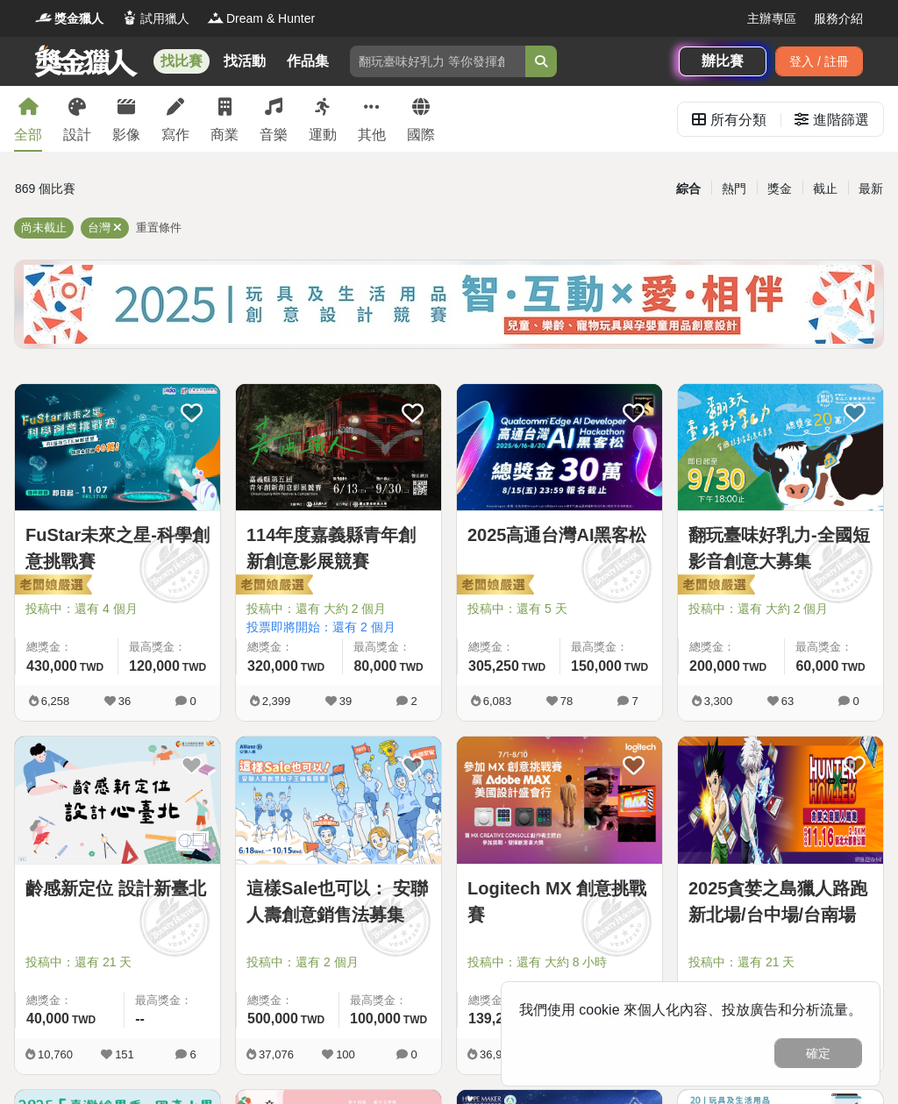
click at [78, 120] on link "設計" at bounding box center [77, 119] width 28 height 66
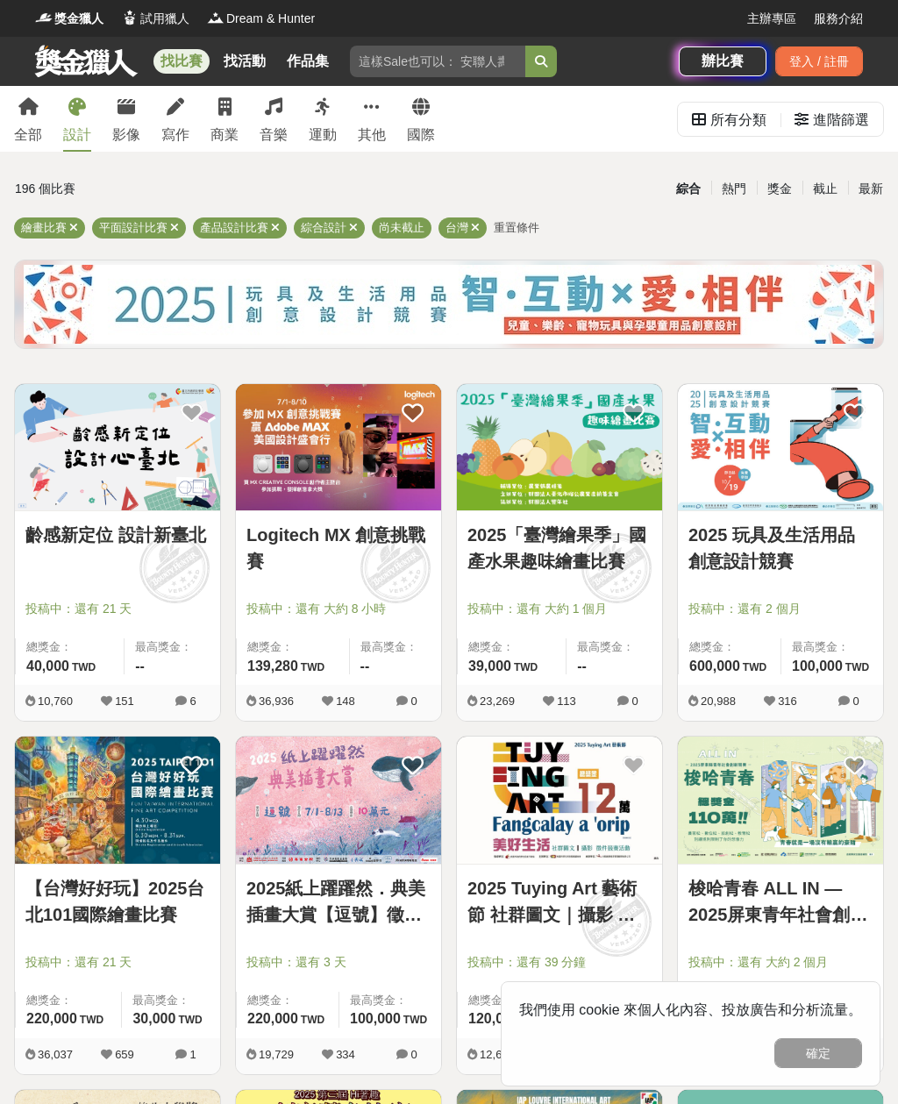
click at [279, 222] on icon at bounding box center [275, 227] width 9 height 11
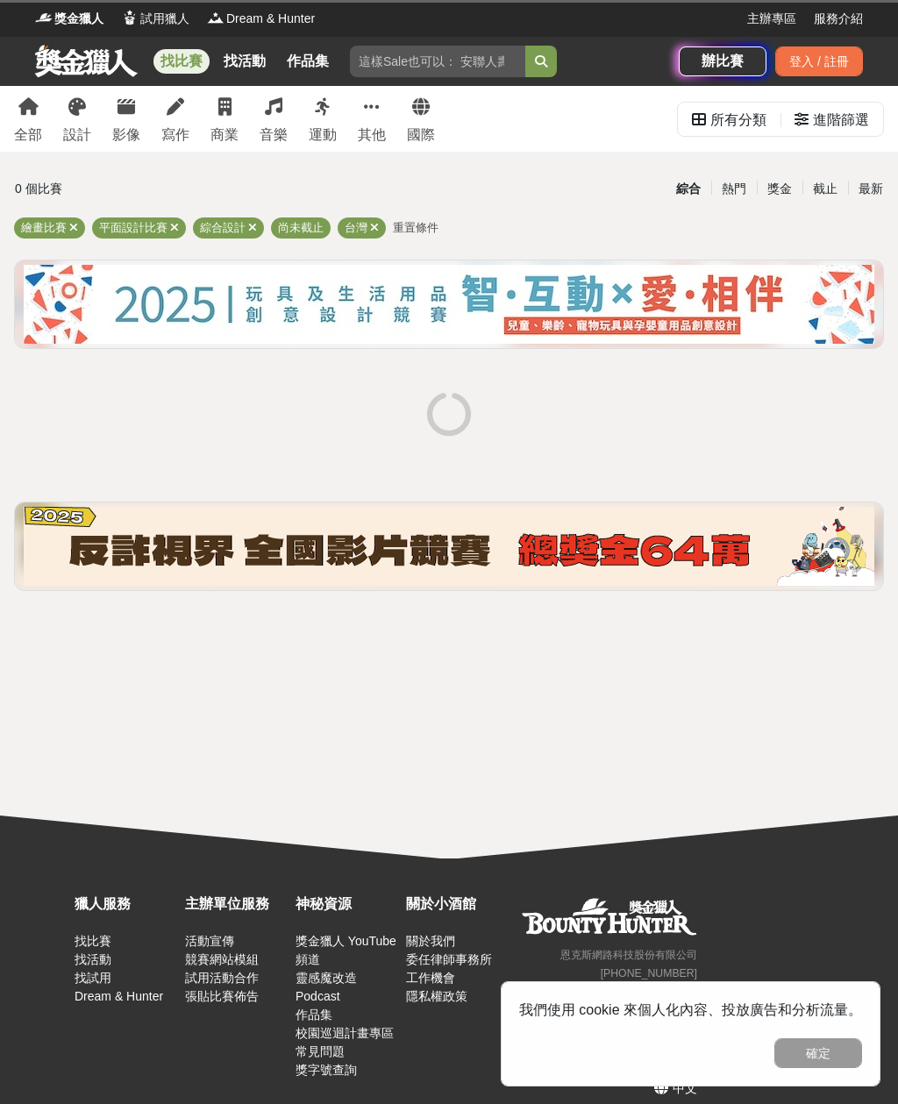
click at [370, 229] on icon at bounding box center [374, 227] width 9 height 11
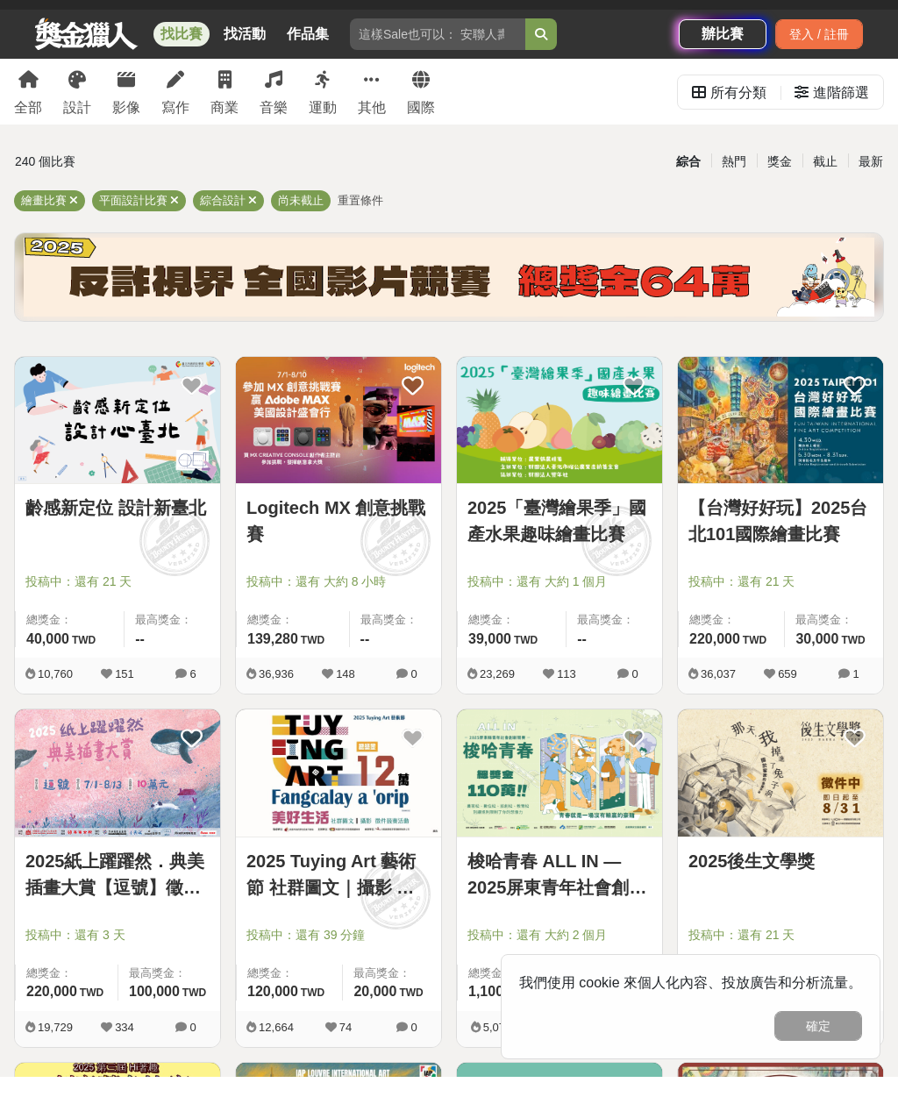
scroll to position [31, 0]
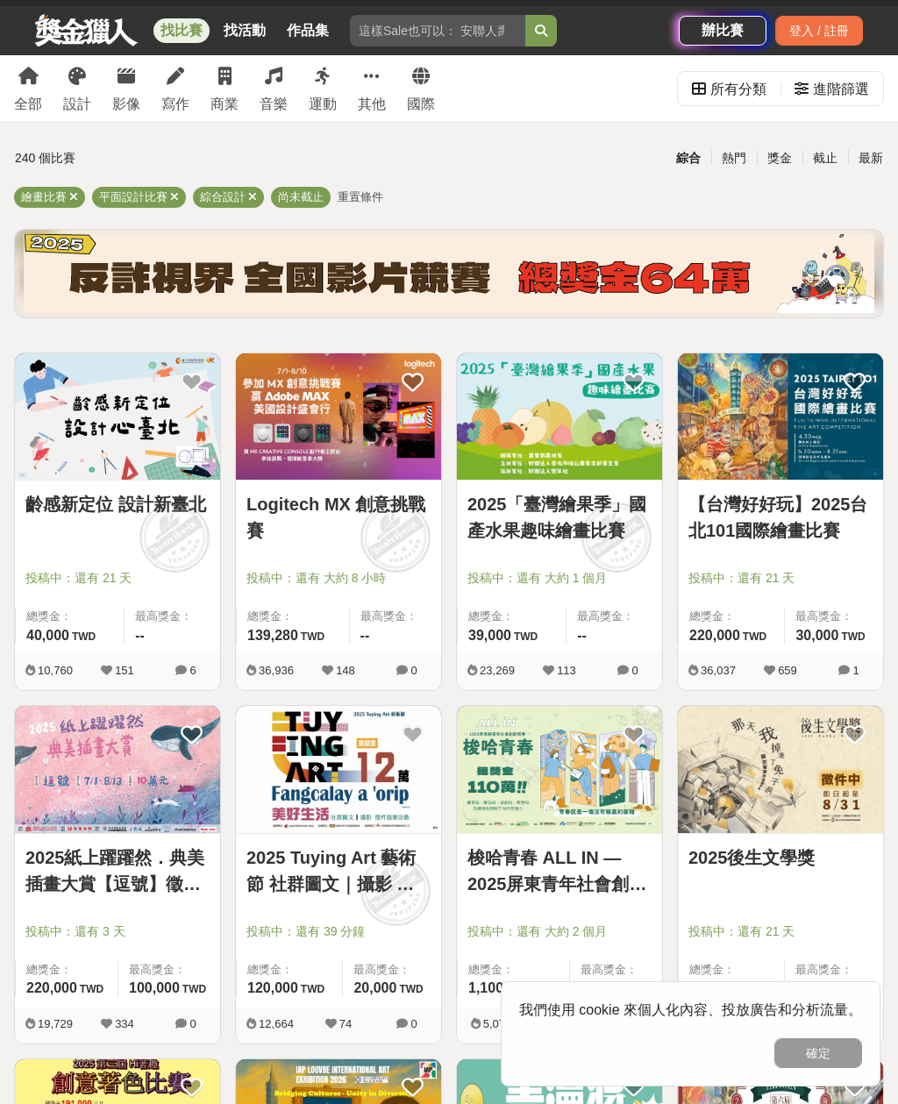
click at [585, 554] on div at bounding box center [564, 553] width 195 height 21
click at [623, 564] on span at bounding box center [615, 537] width 97 height 97
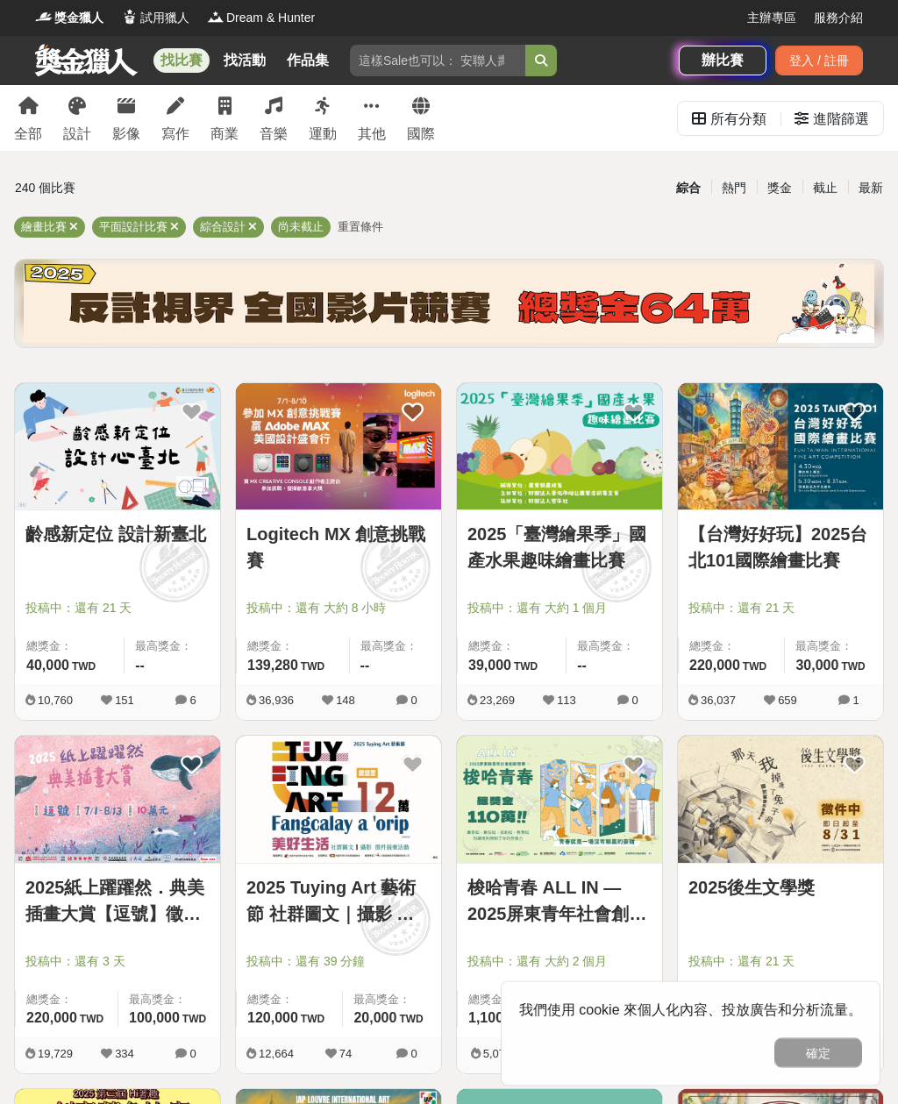
click at [568, 546] on link "2025「臺灣繪果季」國產水果趣味繪畫比賽" at bounding box center [559, 548] width 184 height 53
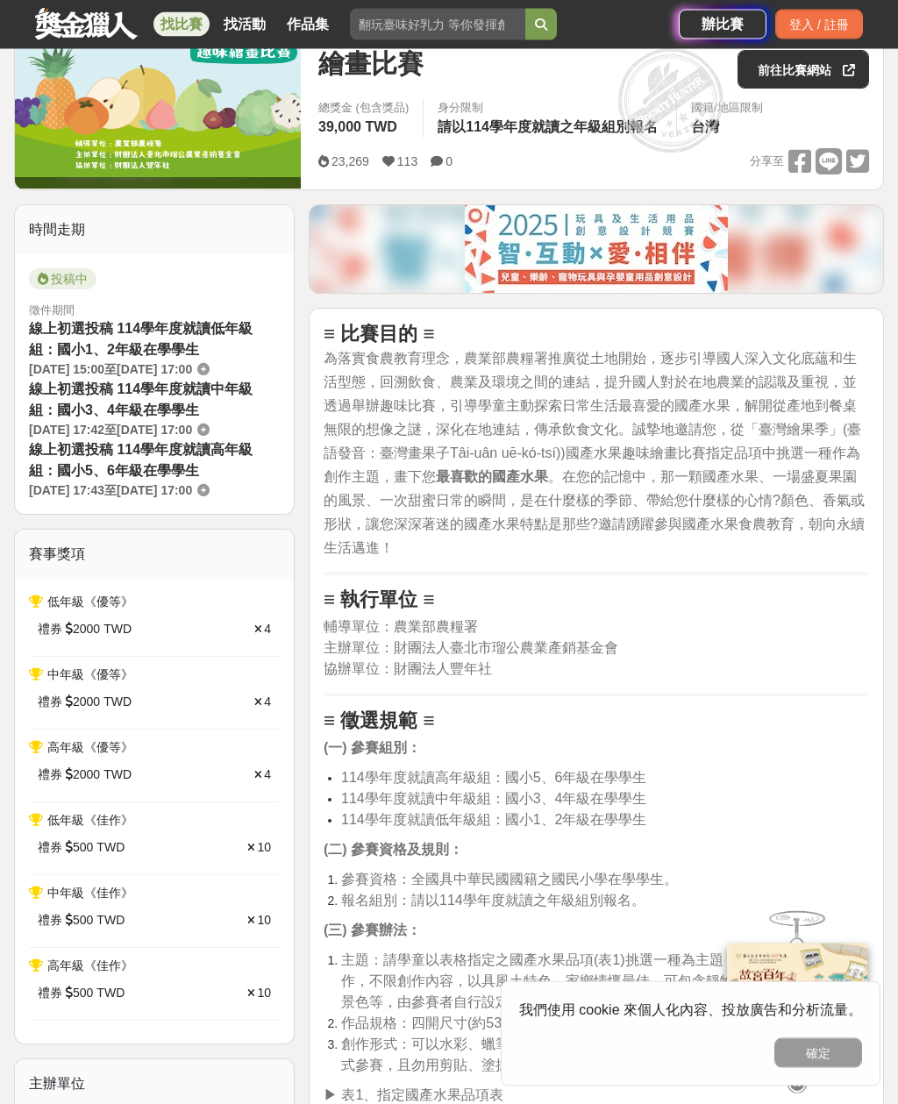
scroll to position [177, 0]
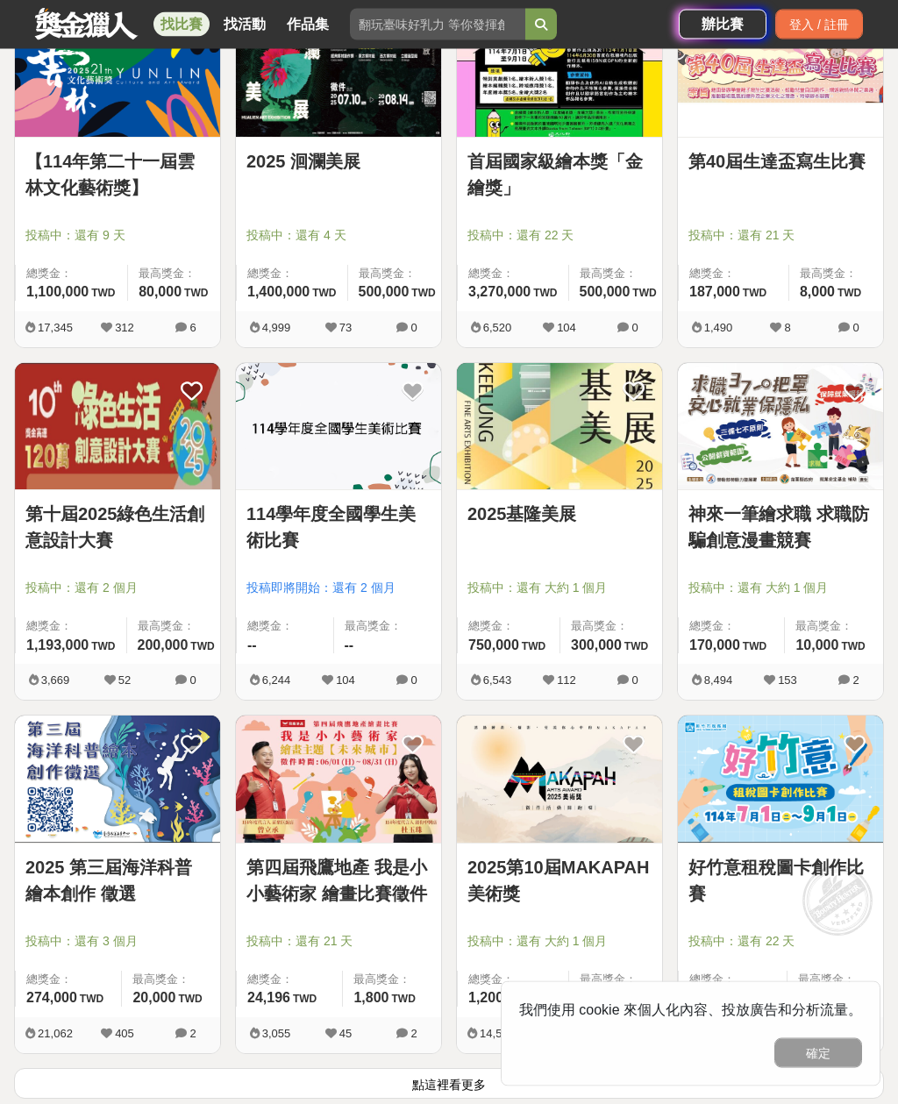
scroll to position [1435, 0]
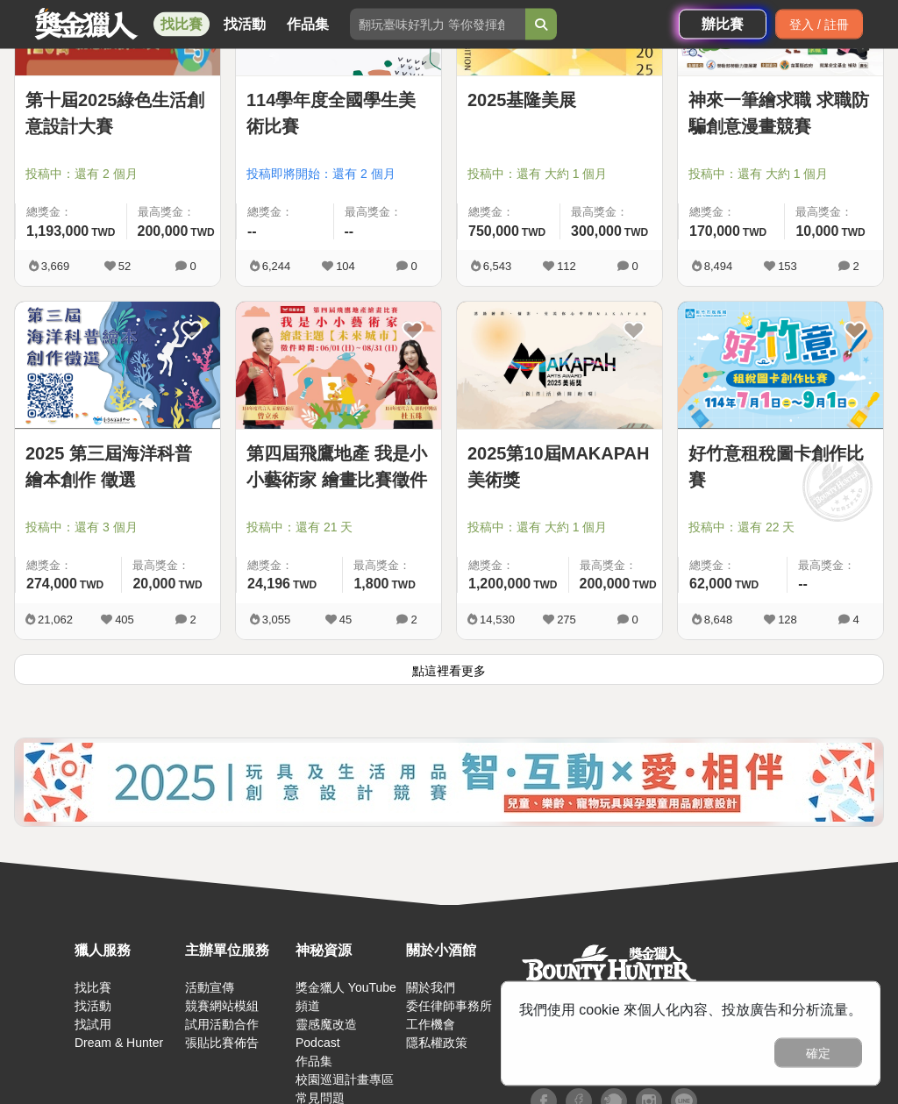
click at [78, 670] on button "點這裡看更多" at bounding box center [449, 670] width 870 height 31
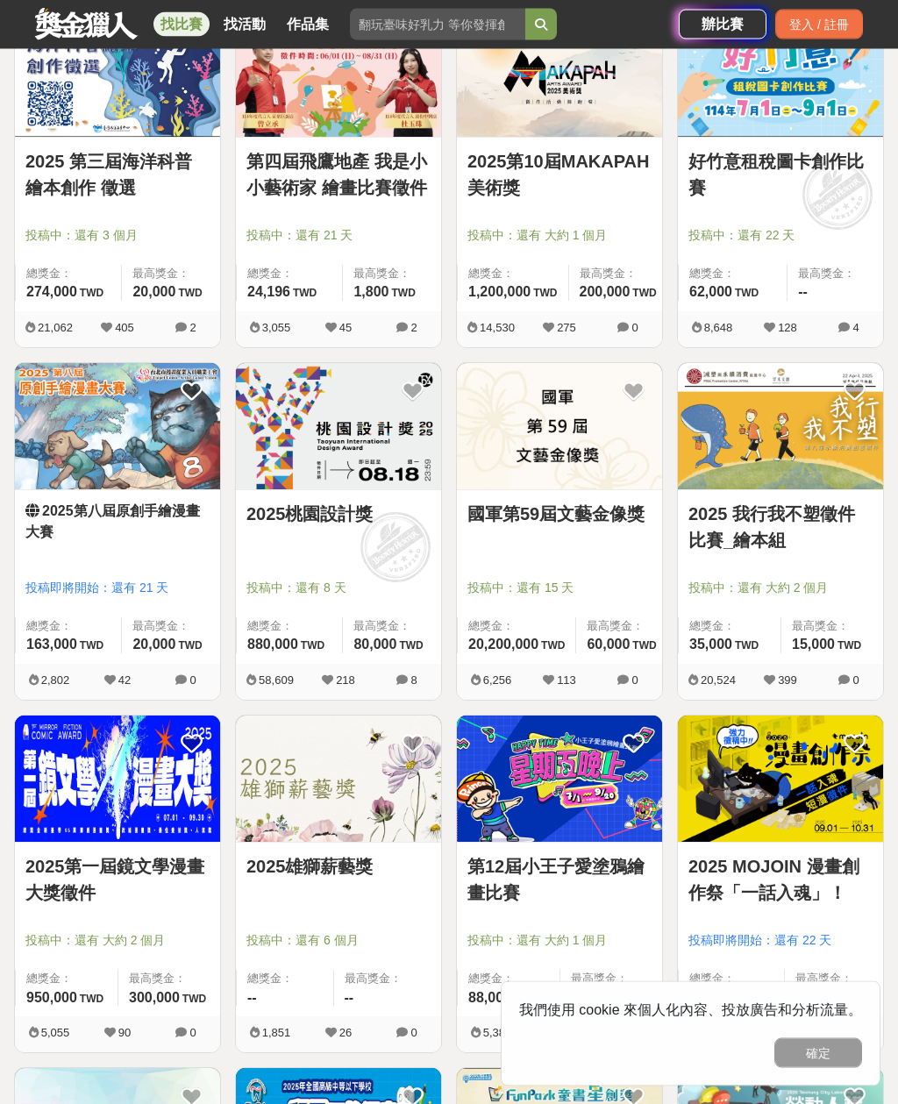
scroll to position [2140, 0]
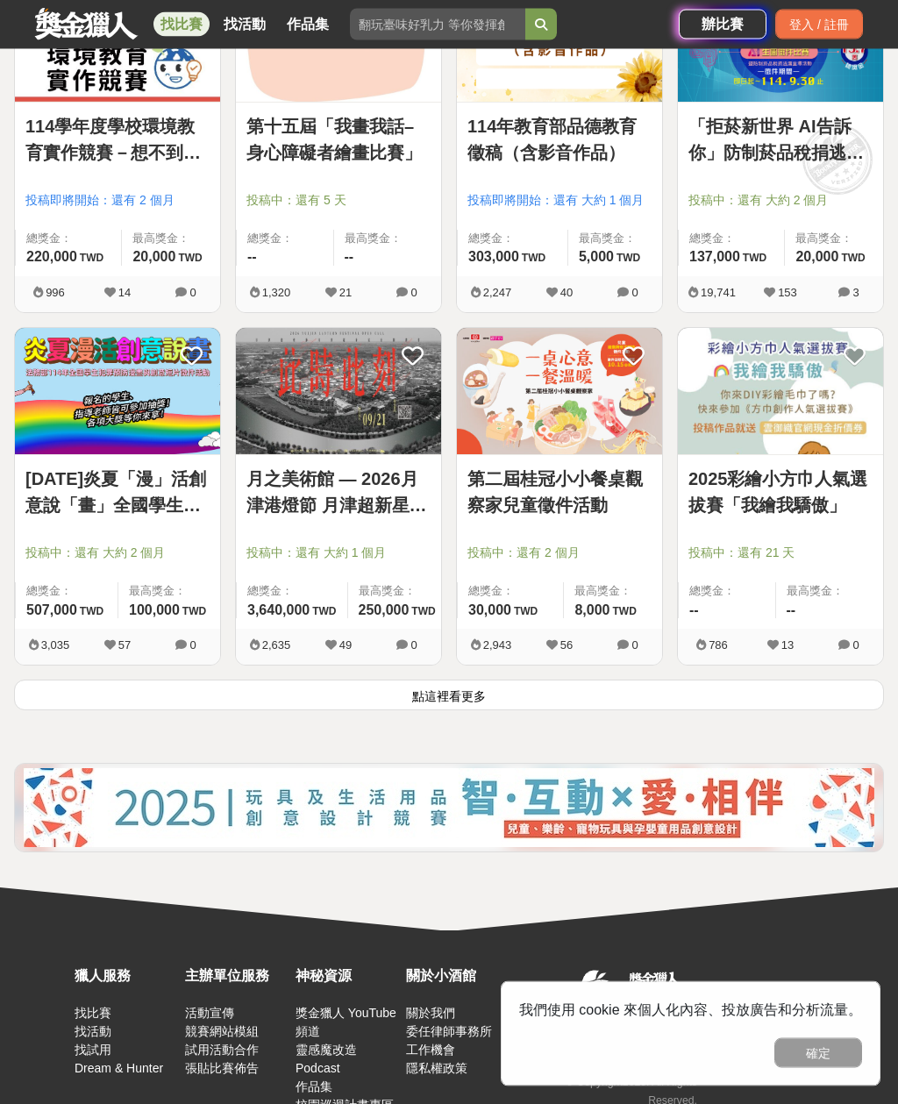
click at [83, 703] on button "點這裡看更多" at bounding box center [449, 696] width 870 height 31
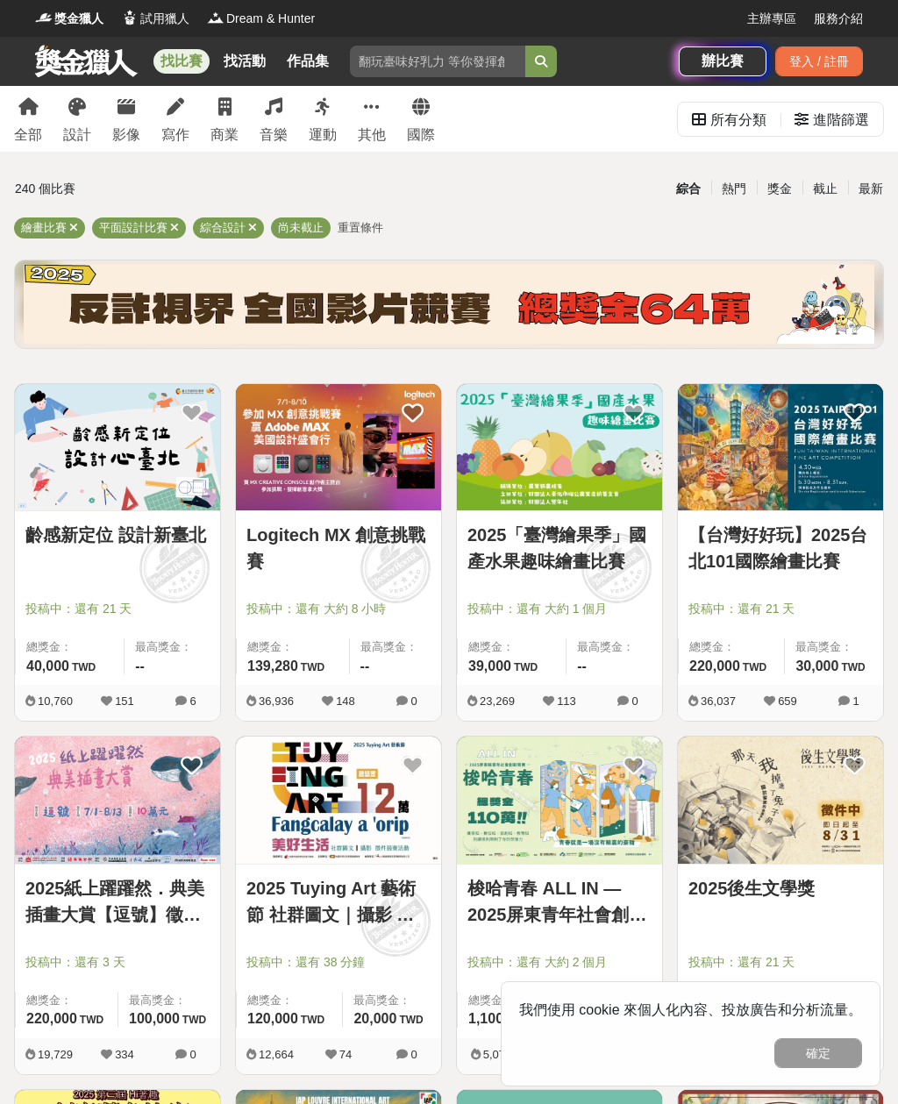
click at [87, 125] on div "設計" at bounding box center [77, 135] width 28 height 21
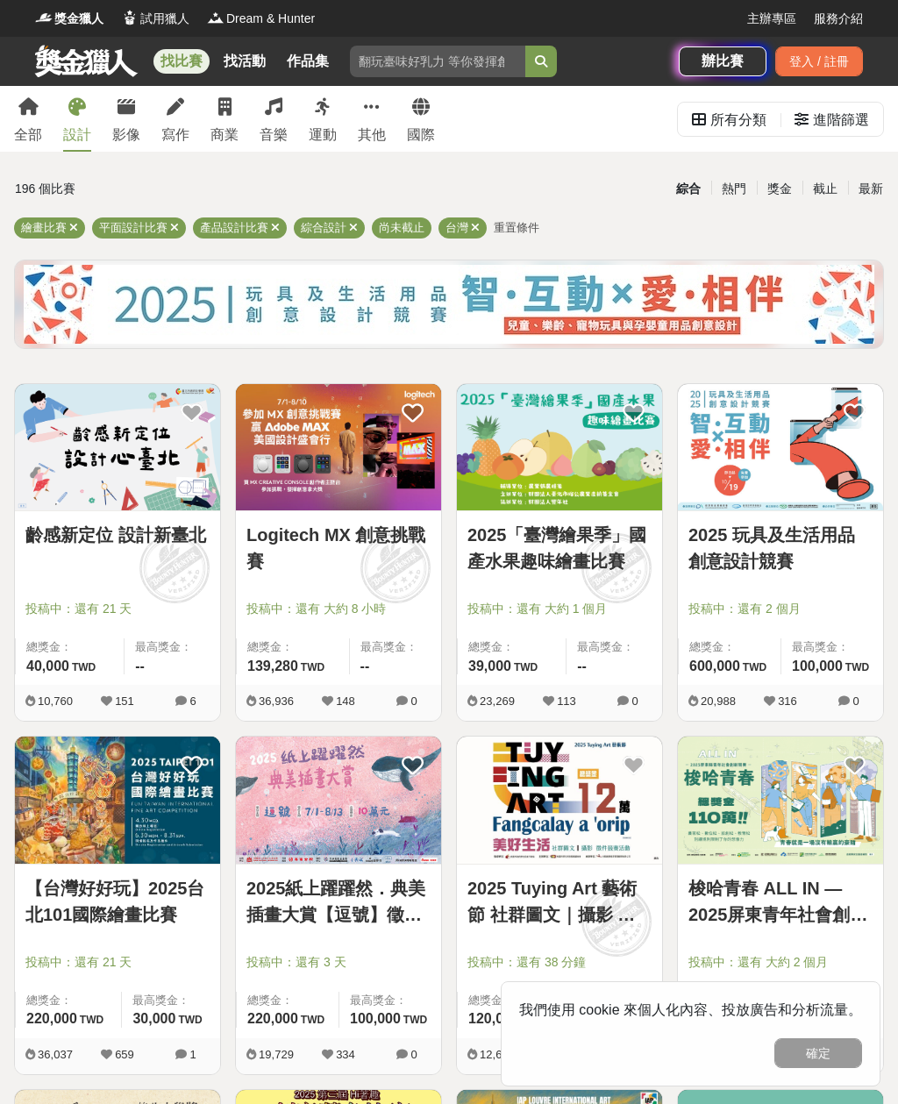
click at [518, 226] on span "重置條件" at bounding box center [517, 227] width 46 height 13
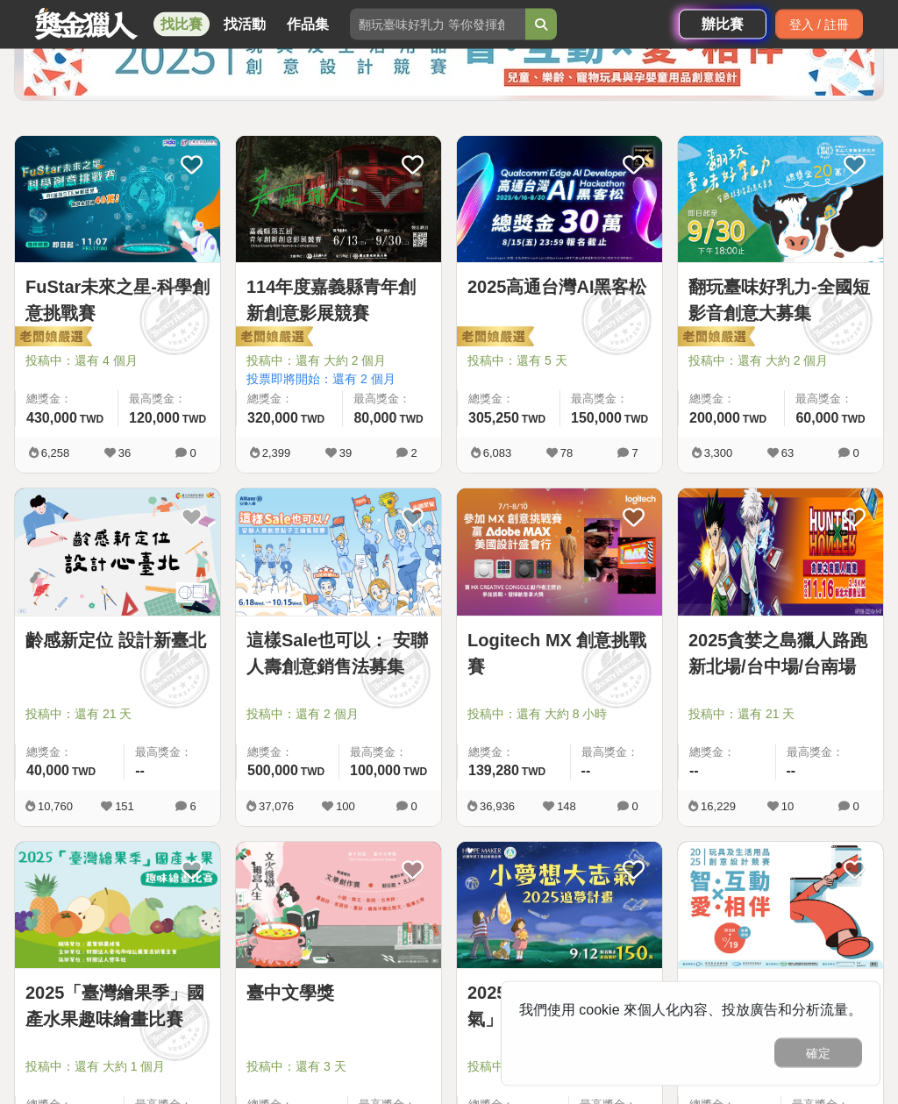
click at [54, 597] on img at bounding box center [117, 552] width 205 height 126
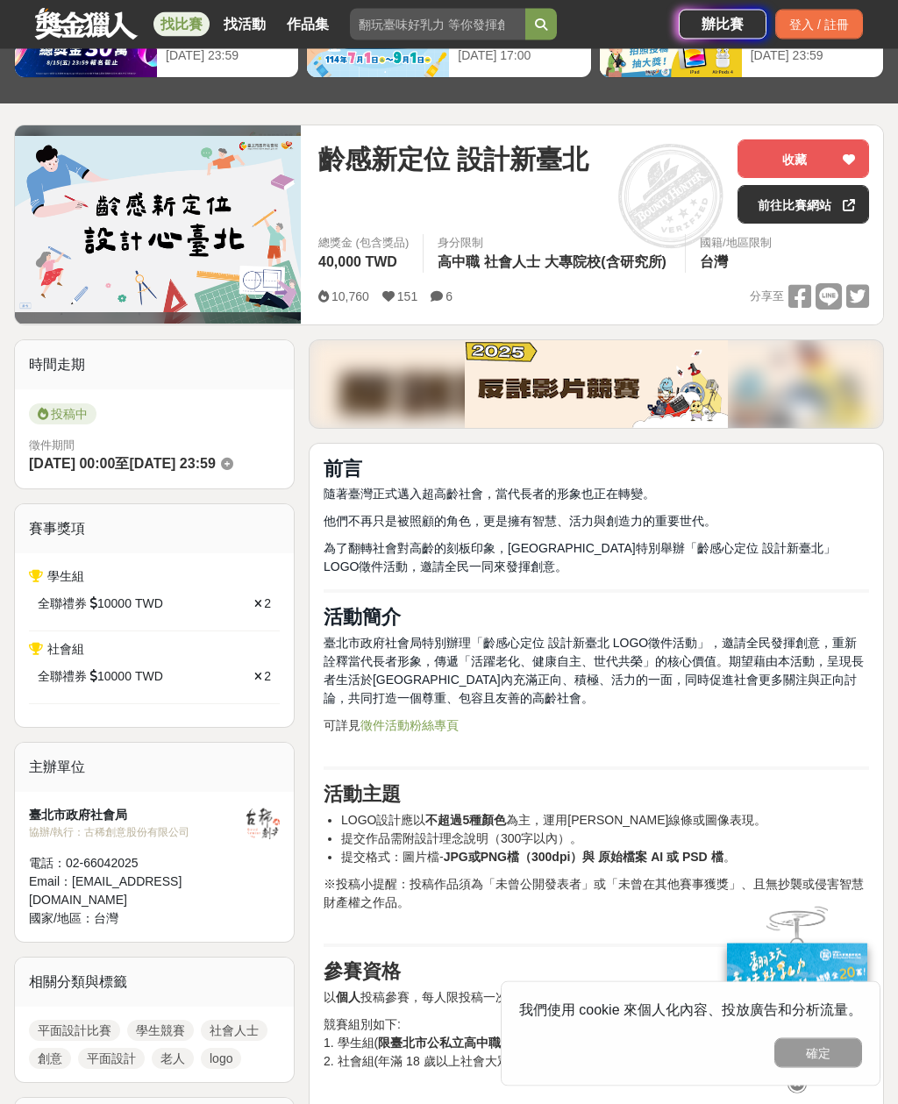
scroll to position [146, 0]
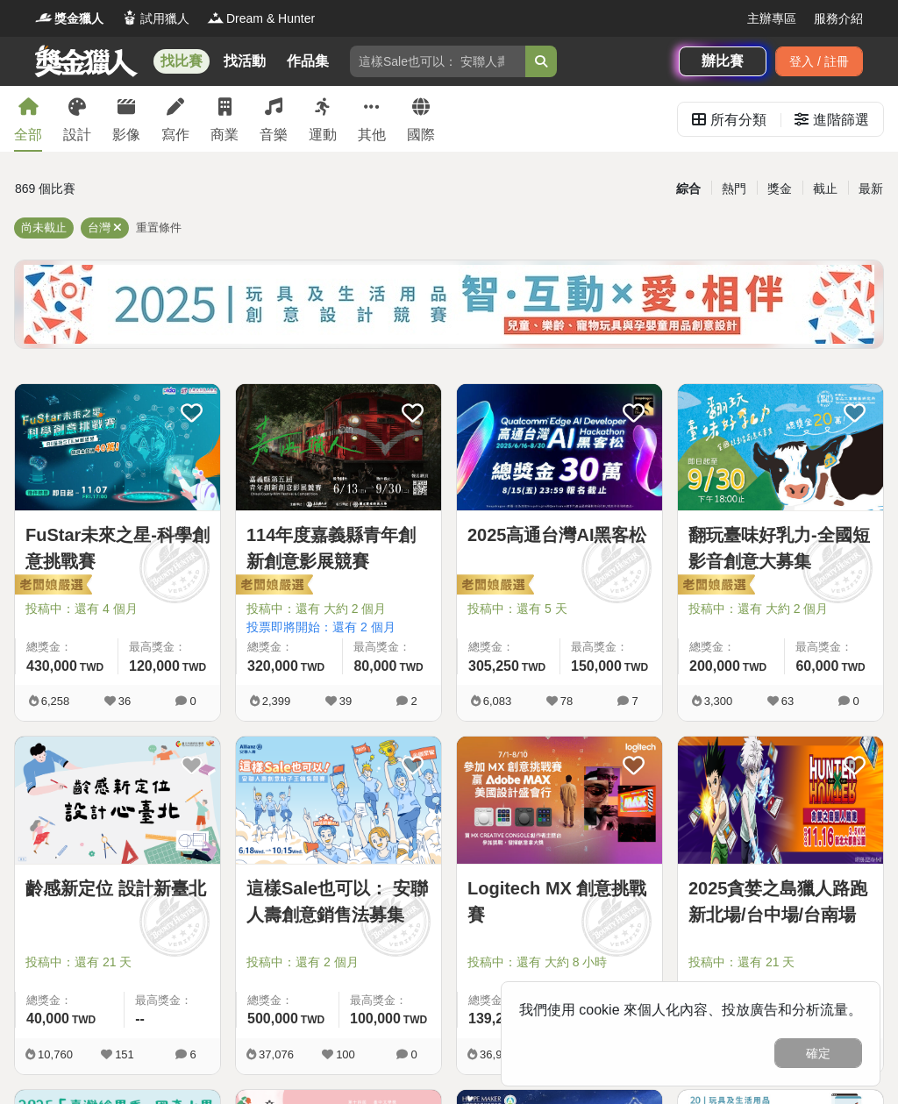
click at [72, 130] on div "設計" at bounding box center [77, 135] width 28 height 21
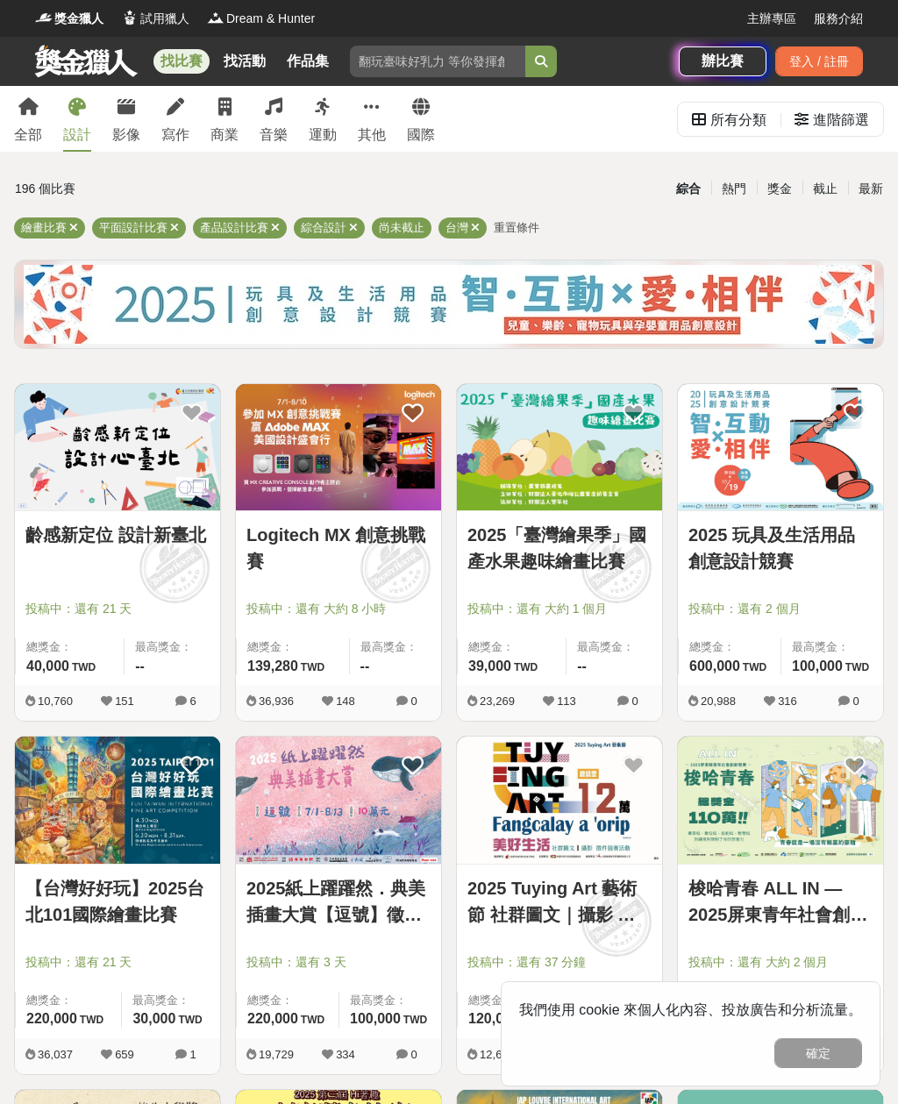
click at [276, 232] on icon at bounding box center [275, 227] width 9 height 11
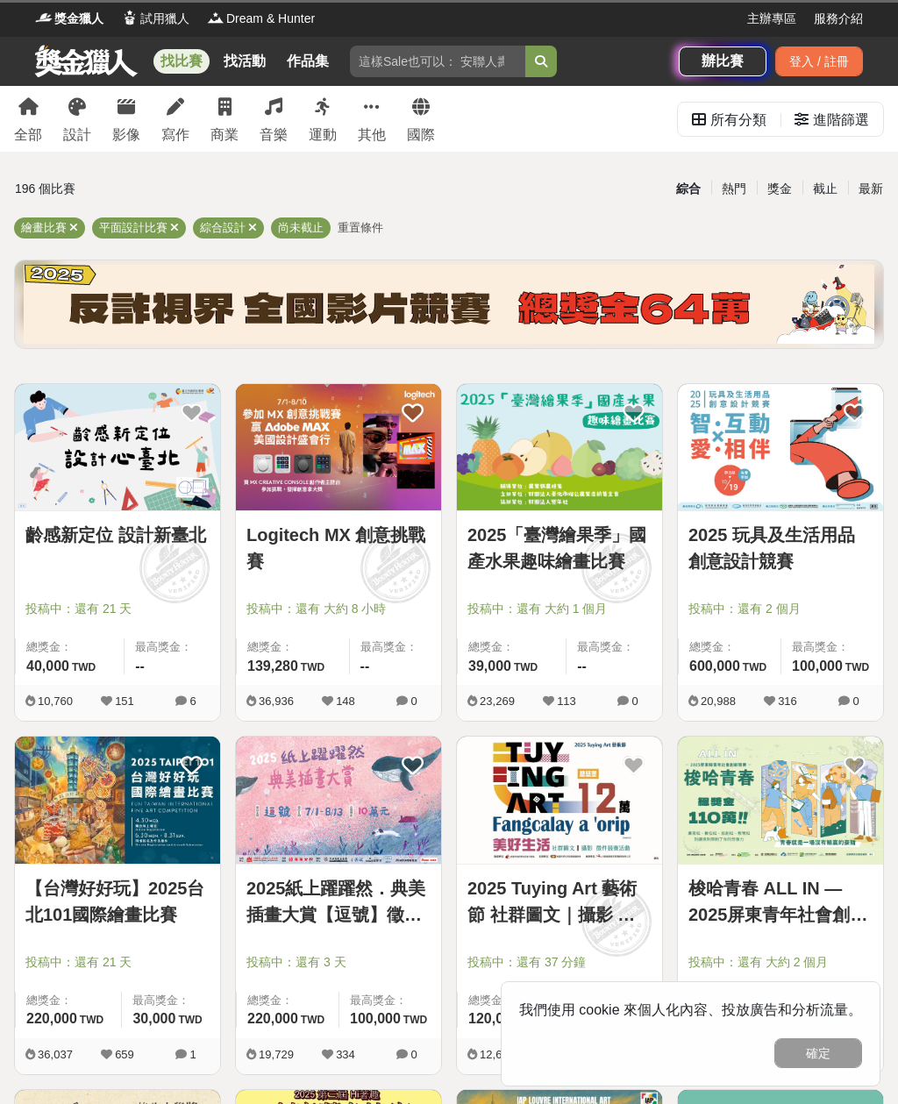
scroll to position [1903, 0]
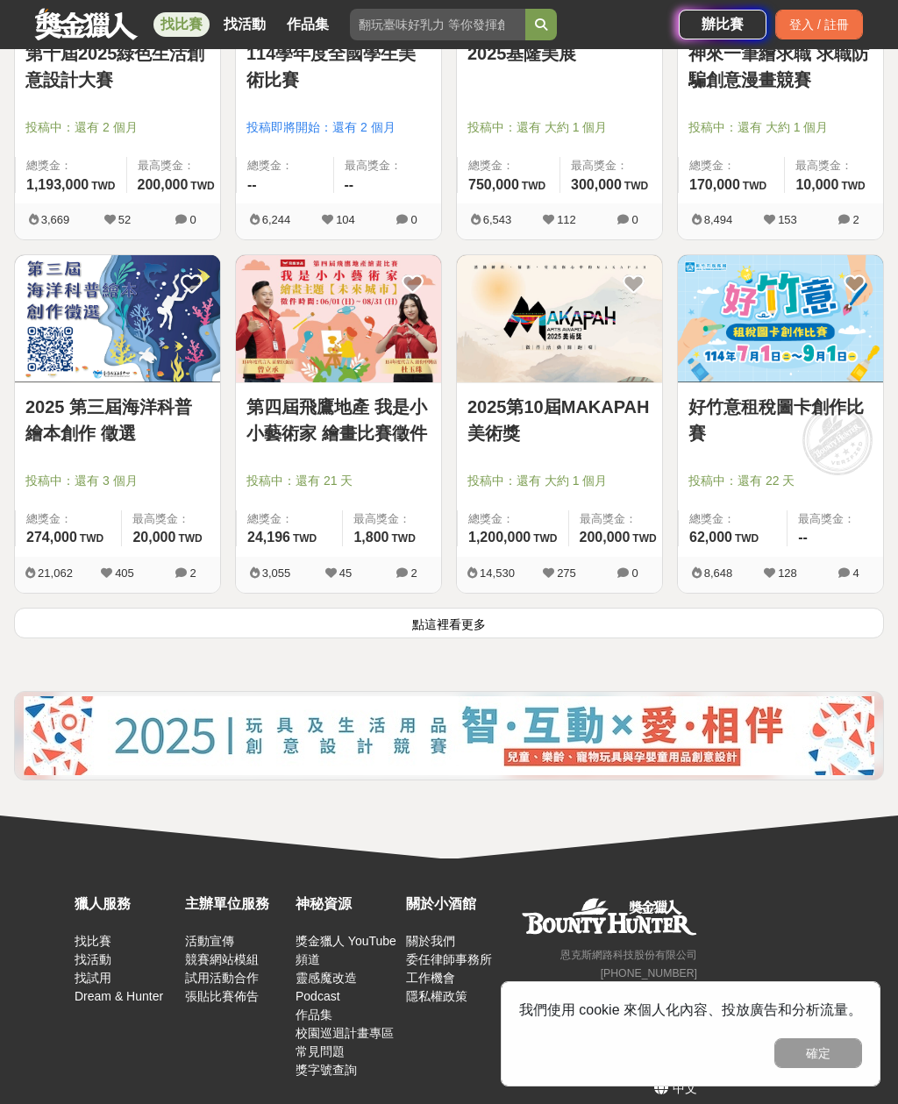
scroll to position [69, 0]
